Goal: Task Accomplishment & Management: Use online tool/utility

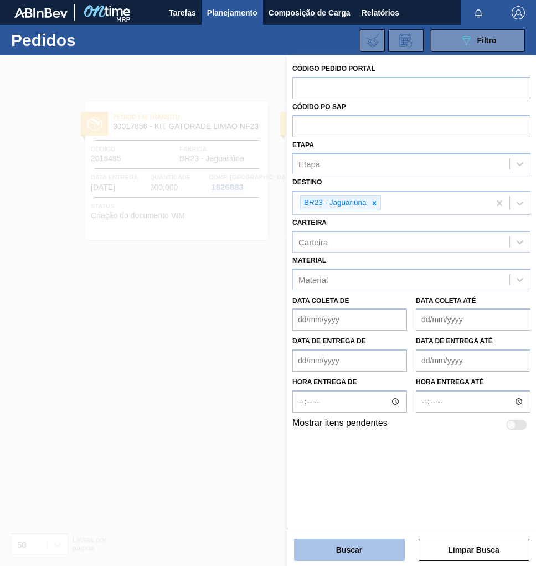
click at [338, 554] on button "Buscar" at bounding box center [349, 550] width 111 height 22
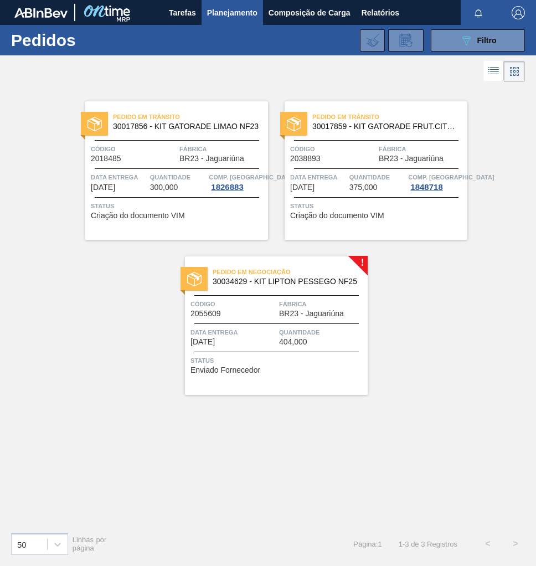
click at [300, 355] on span "Status" at bounding box center [277, 360] width 174 height 11
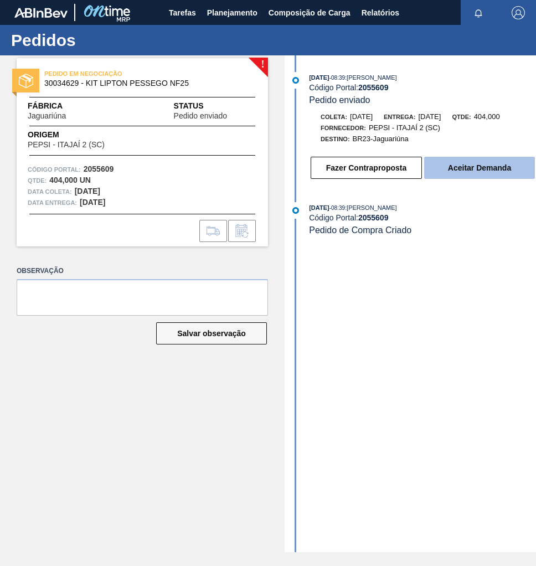
click at [478, 168] on button "Aceitar Demanda" at bounding box center [479, 168] width 111 height 22
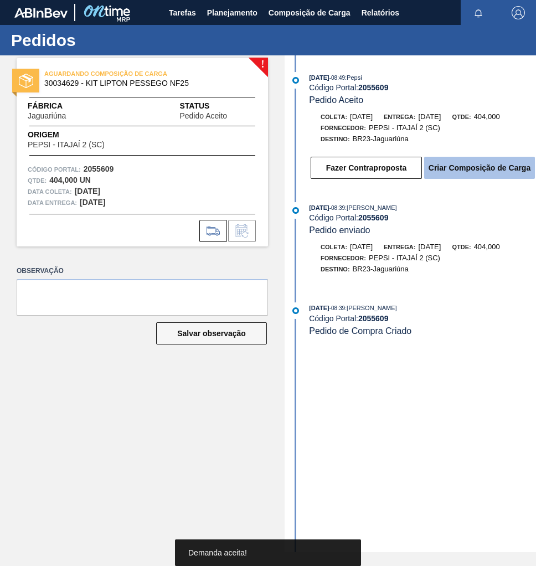
click at [460, 176] on button "Criar Composição de Carga" at bounding box center [479, 168] width 111 height 22
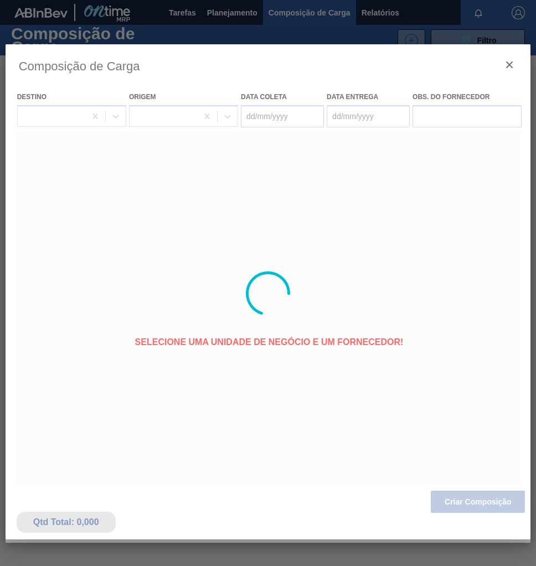
type coleta "[DATE]"
type Entrega "[DATE]"
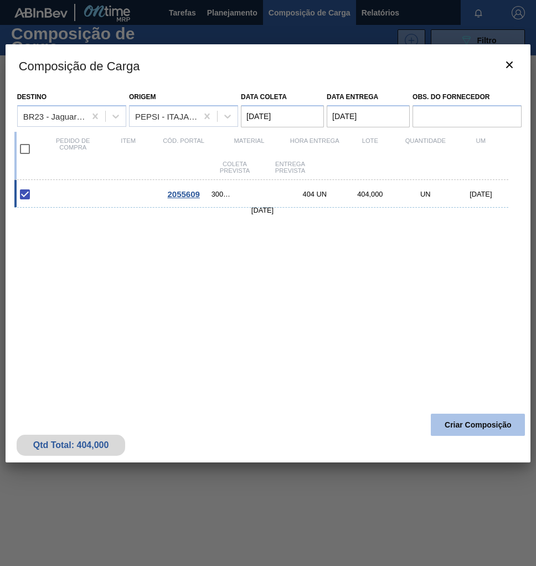
click at [450, 426] on button "Criar Composição" at bounding box center [478, 425] width 94 height 22
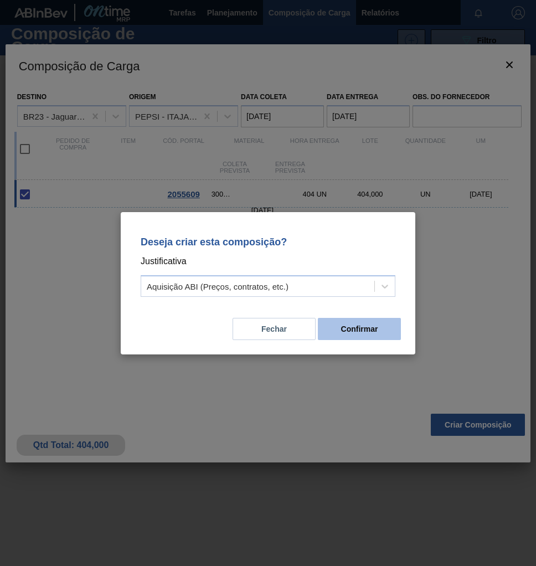
click at [362, 330] on button "Confirmar" at bounding box center [359, 329] width 83 height 22
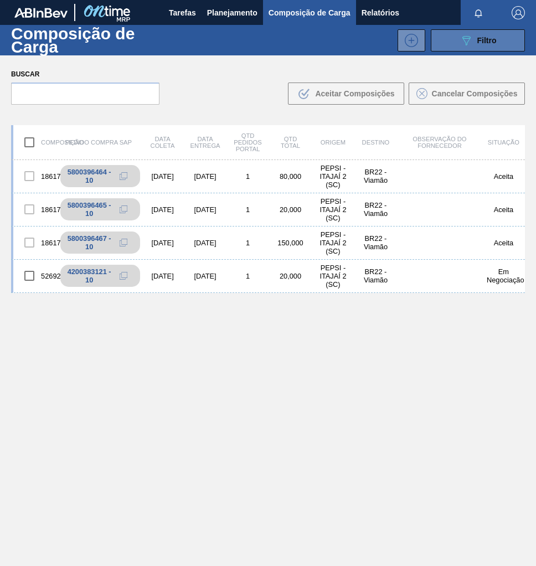
click at [488, 39] on span "Filtro" at bounding box center [486, 40] width 19 height 9
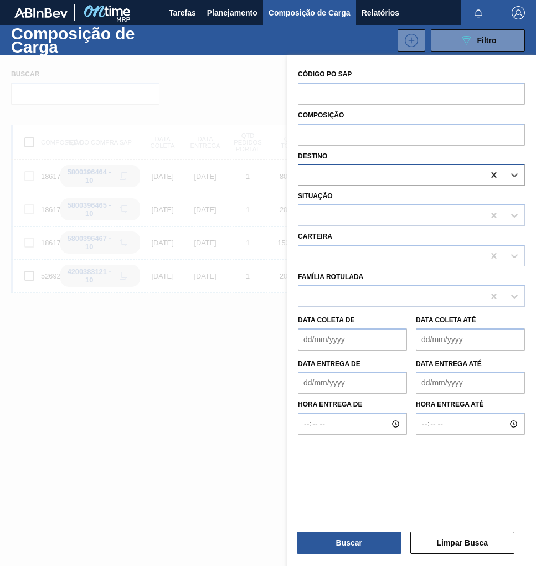
click at [488, 175] on icon at bounding box center [493, 174] width 11 height 11
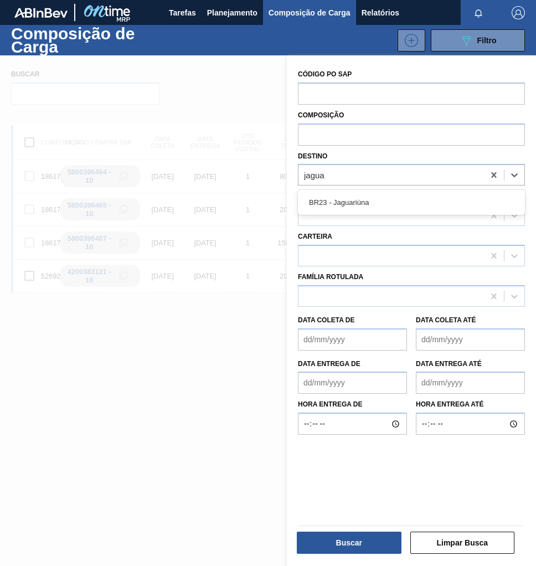
type input "jagua"
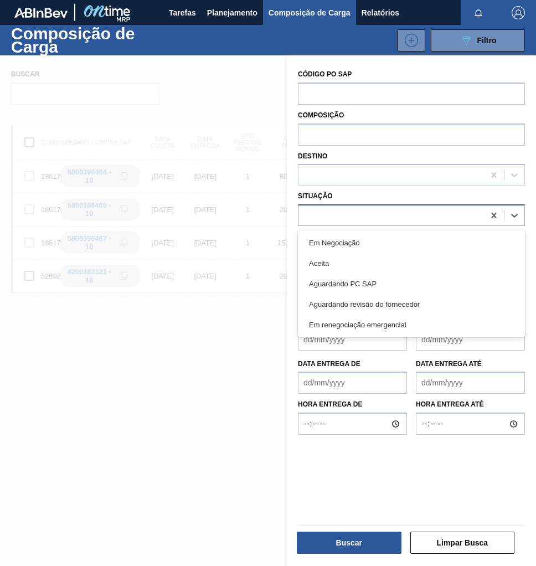
click at [346, 216] on div at bounding box center [390, 216] width 185 height 16
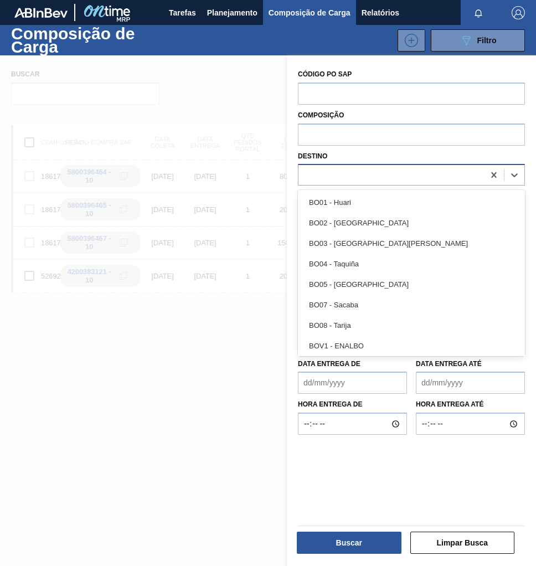
click at [337, 178] on div at bounding box center [390, 175] width 185 height 16
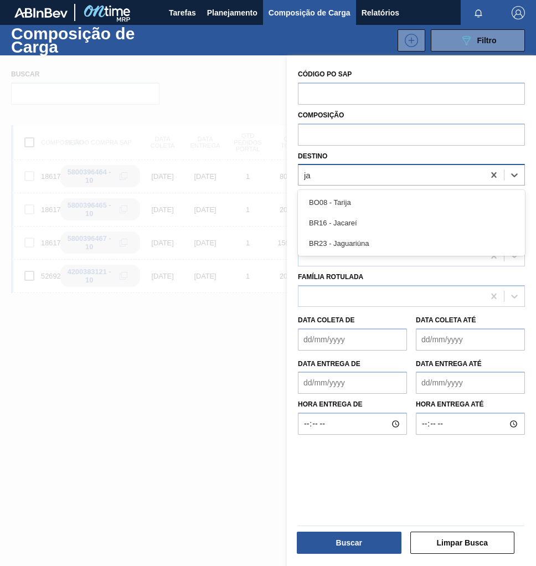
type input "jag"
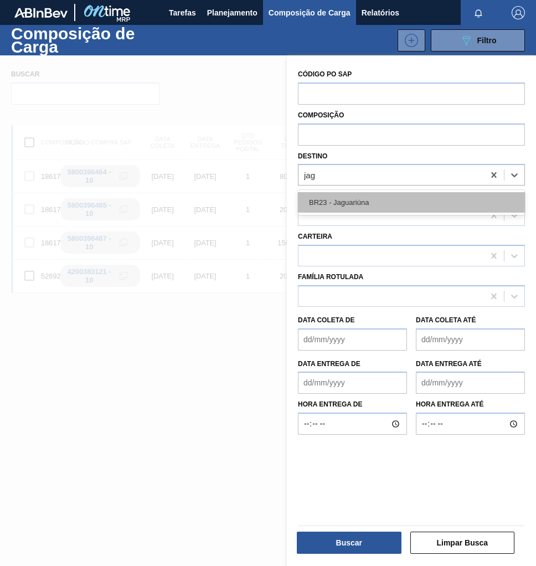
click at [337, 201] on div "BR23 - Jaguariúna" at bounding box center [411, 202] width 227 height 20
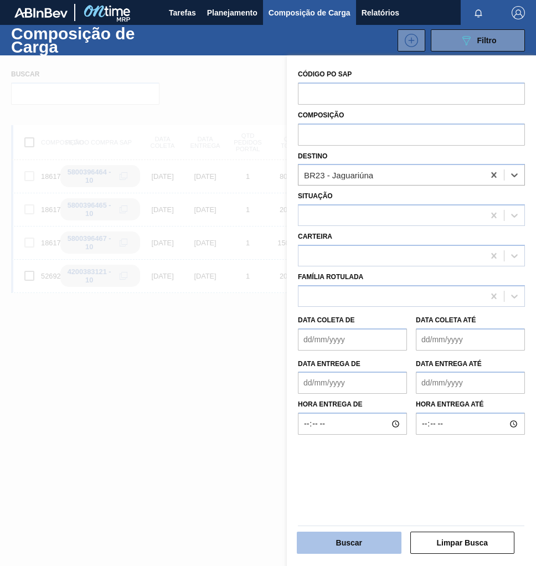
click at [353, 535] on button "Buscar" at bounding box center [349, 543] width 105 height 22
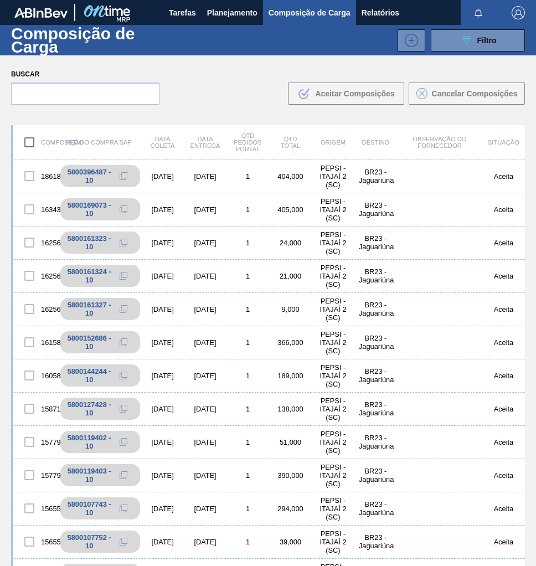
drag, startPoint x: 130, startPoint y: 176, endPoint x: 5, endPoint y: 178, distance: 124.6
click at [127, 176] on icon at bounding box center [124, 176] width 8 height 8
